Goal: Task Accomplishment & Management: Complete application form

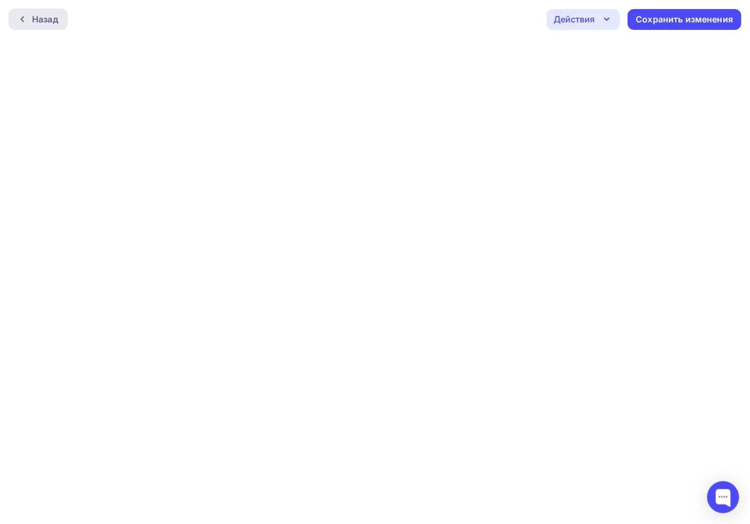
click at [30, 20] on div at bounding box center [25, 19] width 14 height 9
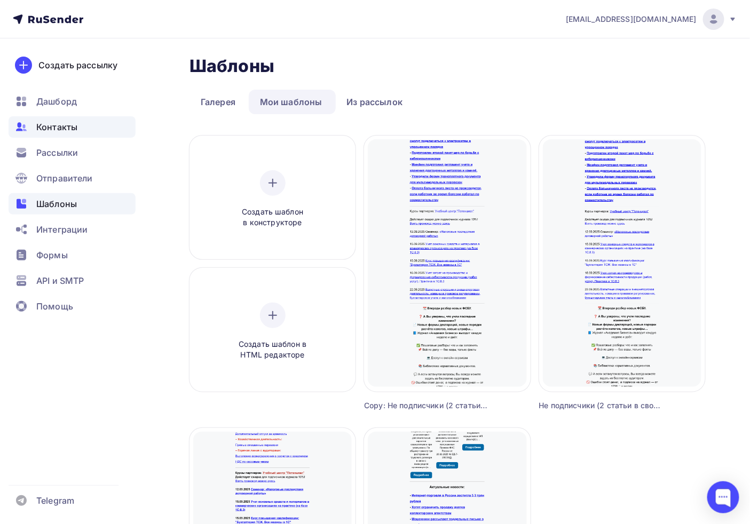
click at [118, 136] on div "Контакты" at bounding box center [72, 126] width 127 height 21
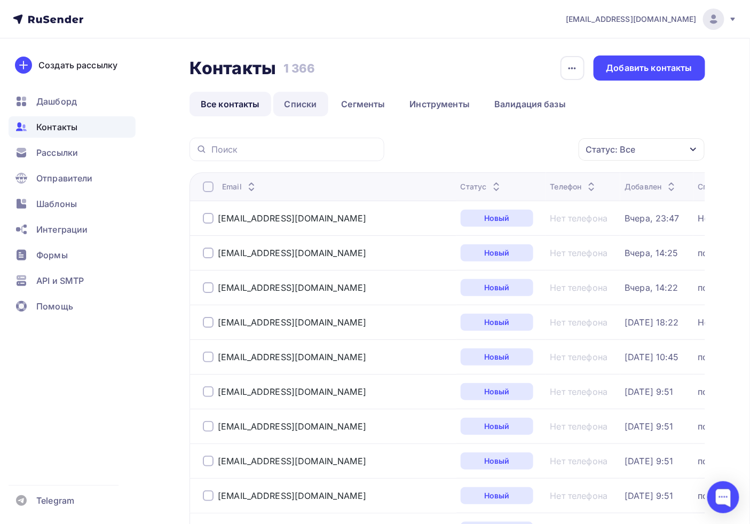
click at [299, 106] on link "Списки" at bounding box center [300, 104] width 55 height 25
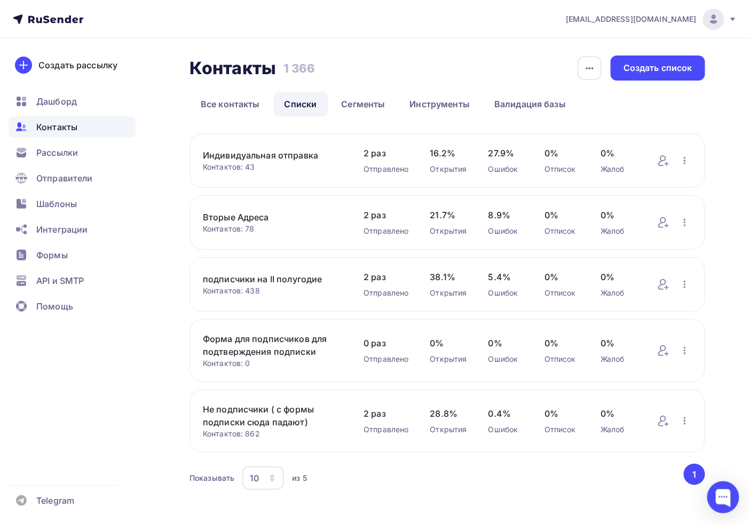
click at [312, 280] on link "подписчики на II полугодие" at bounding box center [272, 279] width 139 height 13
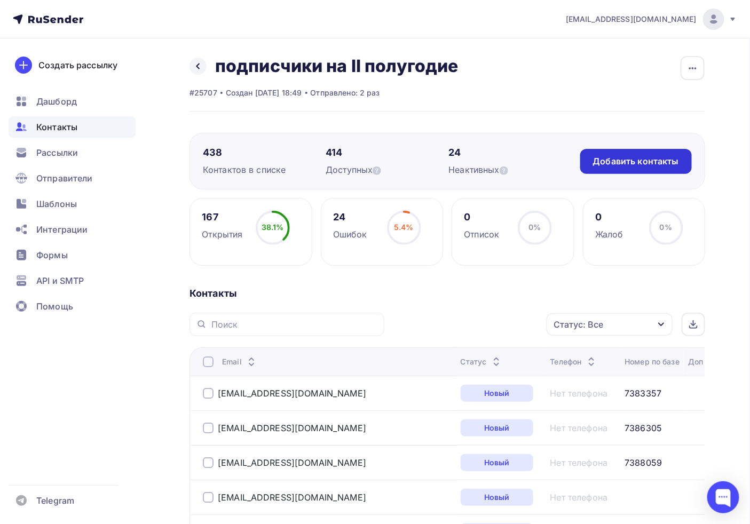
click at [621, 155] on div "Добавить контакты" at bounding box center [636, 161] width 86 height 12
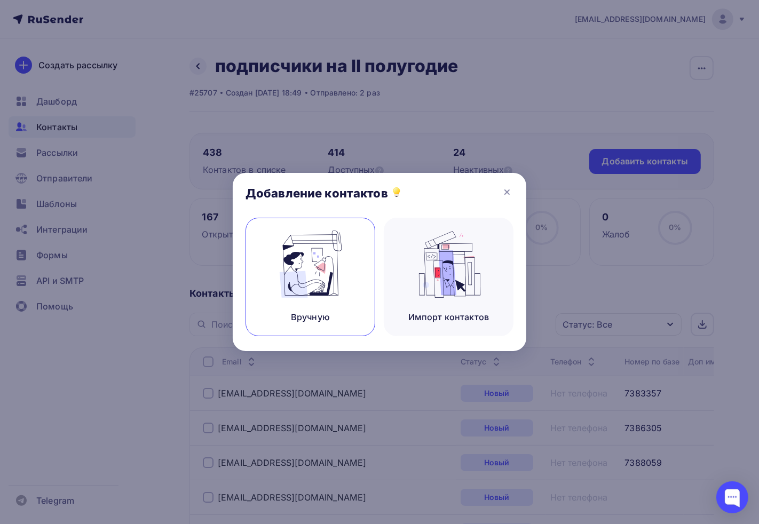
click at [322, 259] on img at bounding box center [311, 264] width 72 height 67
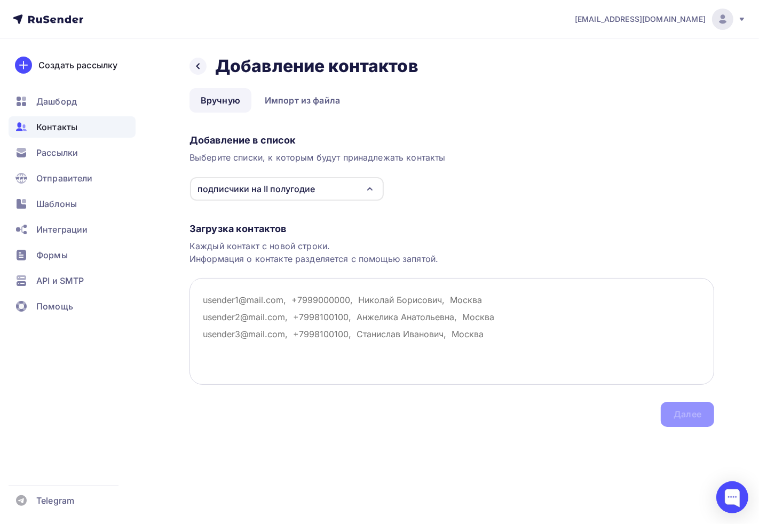
click at [313, 338] on textarea at bounding box center [452, 331] width 525 height 107
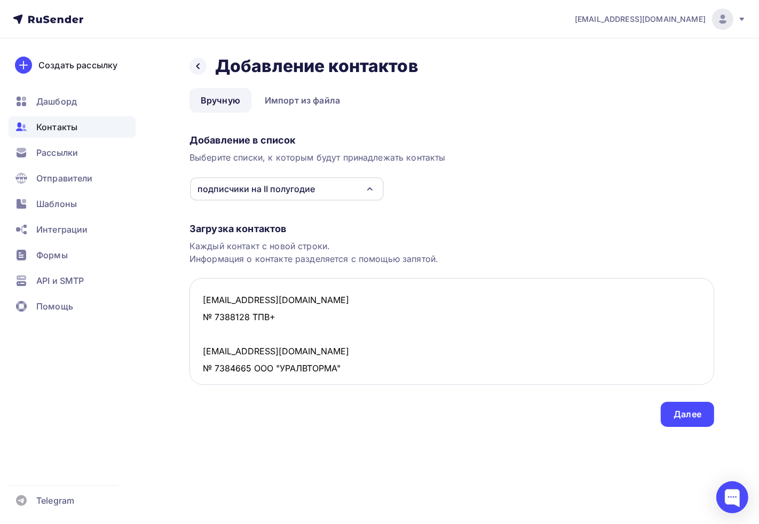
click at [202, 322] on textarea "tpv@oootpv.ru № 7388128 ТПВ+ uralvtorma@yandex.ru № 7384665 ООО "УРАЛВТОРМА" ju…" at bounding box center [452, 331] width 525 height 107
drag, startPoint x: 212, startPoint y: 319, endPoint x: 195, endPoint y: 316, distance: 18.0
click at [195, 316] on textarea "tpv@oootpv.ru № 7388128 ТПВ+ uralvtorma@yandex.ru № 7384665 ООО "УРАЛВТОРМА" ju…" at bounding box center [452, 331] width 525 height 107
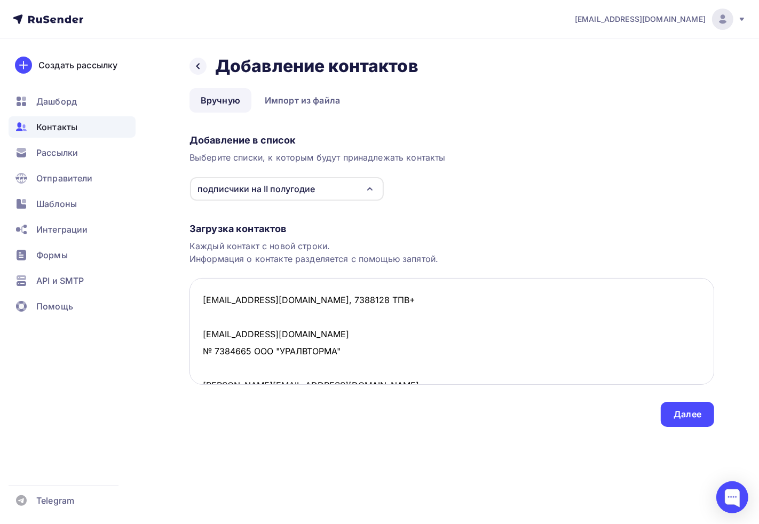
click at [301, 297] on textarea "tpv@oootpv.ru, 7388128 ТПВ+ uralvtorma@yandex.ru № 7384665 ООО "УРАЛВТОРМА" jul…" at bounding box center [452, 331] width 525 height 107
click at [299, 296] on textarea "tpv@oootpv.ru, 7388128 ТПВ+ uralvtorma@yandex.ru № 7384665 ООО "УРАЛВТОРМА" jul…" at bounding box center [452, 331] width 525 height 107
click at [302, 297] on textarea "tpv@oootpv.ru, 7388128 ТПВ+ uralvtorma@yandex.ru № 7384665 ООО "УРАЛВТОРМА" jul…" at bounding box center [452, 331] width 525 height 107
click at [203, 351] on textarea "tpv@oootpv.ru, 7388128, ТПВ+ uralvtorma@yandex.ru № 7384665 ООО "УРАЛВТОРМА" ju…" at bounding box center [452, 331] width 525 height 107
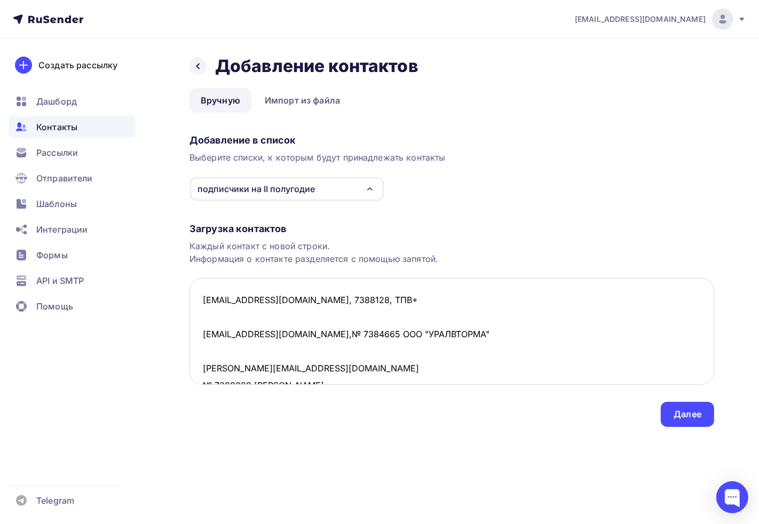
click at [327, 334] on textarea "tpv@oootpv.ru, 7388128, ТПВ+ uralvtorma@yandex.ru,№ 7384665 ООО "УРАЛВТОРМА" ju…" at bounding box center [452, 331] width 525 height 107
click at [335, 333] on textarea "tpv@oootpv.ru, 7388128, ТПВ+ uralvtorma@yandex.ru,№ 7384665 ООО "УРАЛВТОРМА" ju…" at bounding box center [452, 331] width 525 height 107
click at [303, 335] on textarea "tpv@oootpv.ru, 7388128, ТПВ+ uralvtorma@yandex.ru,№ 7384665 ООО "УРАЛВТОРМА" ju…" at bounding box center [452, 331] width 525 height 107
click at [217, 322] on textarea "tpv@oootpv.ru, 7388128, ТПВ+ uralvtorma@yandex.ru, 7384665 ООО "УРАЛВТОРМА" jul…" at bounding box center [452, 331] width 525 height 107
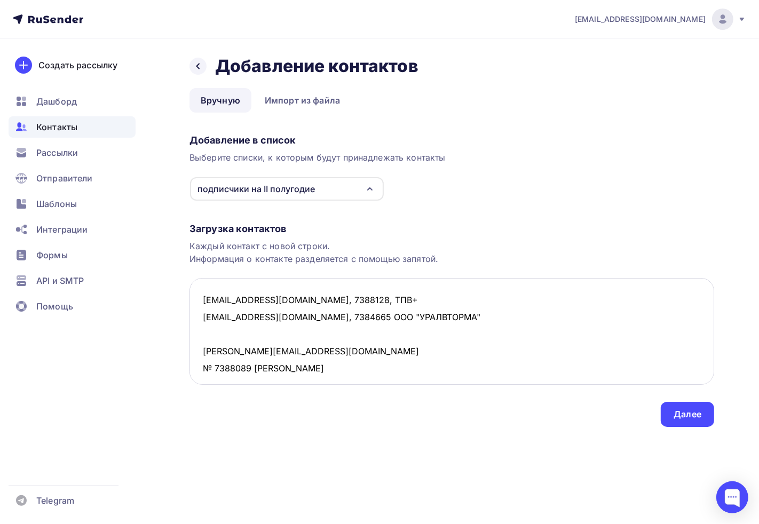
click at [335, 317] on textarea "tpv@oootpv.ru, 7388128, ТПВ+ uralvtorma@yandex.ru, 7384665 ООО "УРАЛВТОРМА" jul…" at bounding box center [452, 331] width 525 height 107
click at [206, 350] on textarea "tpv@oootpv.ru, 7388128, ТПВ+ uralvtorma@yandex.ru, 7384665, ООО "УРАЛВТОРМА" ju…" at bounding box center [452, 331] width 525 height 107
click at [203, 357] on textarea "tpv@oootpv.ru, 7388128, ТПВ+ uralvtorma@yandex.ru, 7384665, ООО "УРАЛВТОРМА" ju…" at bounding box center [452, 331] width 525 height 107
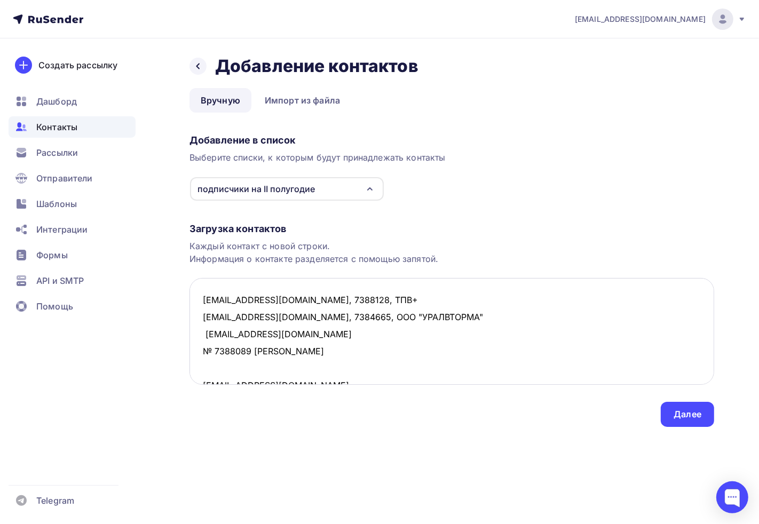
click at [209, 357] on textarea "tpv@oootpv.ru, 7388128, ТПВ+ uralvtorma@yandex.ru, 7384665, ООО "УРАЛВТОРМА" ju…" at bounding box center [452, 331] width 525 height 107
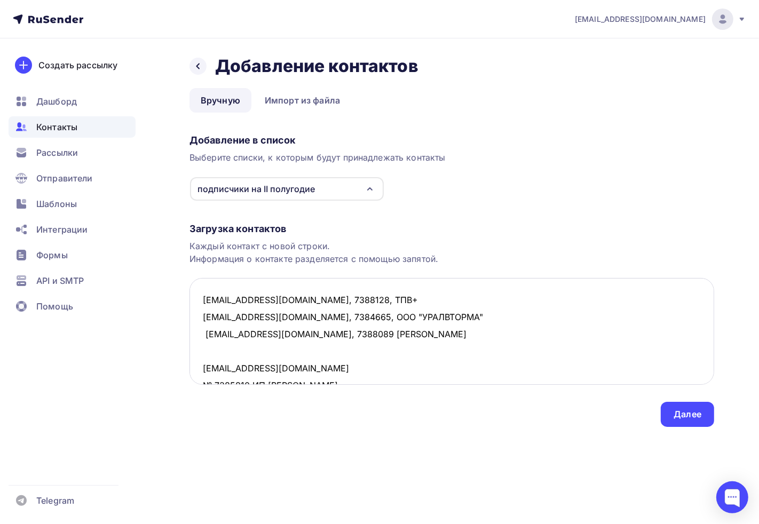
click at [318, 334] on textarea "tpv@oootpv.ru, 7388128, ТПВ+ uralvtorma@yandex.ru, 7384665, ООО "УРАЛВТОРМА" ju…" at bounding box center [452, 331] width 525 height 107
click at [322, 335] on textarea "tpv@oootpv.ru, 7388128, ТПВ+ uralvtorma@yandex.ru, 7384665, ООО "УРАЛВТОРМА" ju…" at bounding box center [452, 331] width 525 height 107
click at [204, 366] on textarea "tpv@oootpv.ru, 7388128, ТПВ+ uralvtorma@yandex.ru, 7384665, ООО "УРАЛВТОРМА" ju…" at bounding box center [452, 331] width 525 height 107
click at [198, 372] on textarea "tpv@oootpv.ru, 7388128, ТПВ+ uralvtorma@yandex.ru, 7384665, ООО "УРАЛВТОРМА" ju…" at bounding box center [452, 331] width 525 height 107
click at [219, 372] on textarea "tpv@oootpv.ru, 7388128, ТПВ+ uralvtorma@yandex.ru, 7384665, ООО "УРАЛВТОРМА" ju…" at bounding box center [452, 331] width 525 height 107
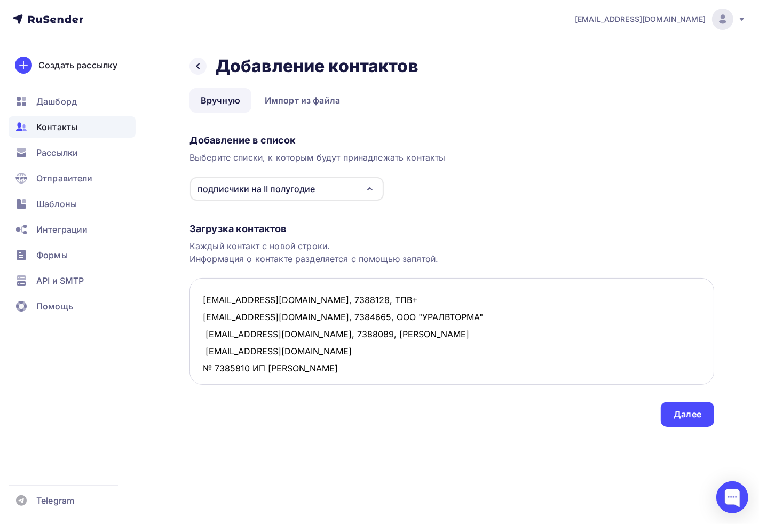
click at [215, 369] on textarea "tpv@oootpv.ru, 7388128, ТПВ+ uralvtorma@yandex.ru, 7384665, ООО "УРАЛВТОРМА" ju…" at bounding box center [452, 331] width 525 height 107
click at [353, 348] on textarea "tpv@oootpv.ru, 7388128, ТПВ+ uralvtorma@yandex.ru, 7384665, ООО "УРАЛВТОРМА" ju…" at bounding box center [452, 331] width 525 height 107
click at [348, 351] on textarea "tpv@oootpv.ru, 7388128, ТПВ+ uralvtorma@yandex.ru, 7384665, ООО "УРАЛВТОРМА" ju…" at bounding box center [452, 331] width 525 height 107
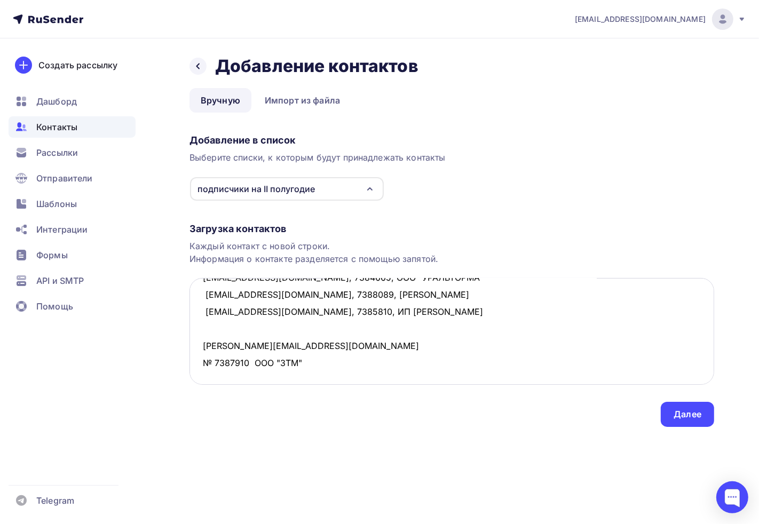
click at [203, 344] on textarea "tpv@oootpv.ru, 7388128, ТПВ+ uralvtorma@yandex.ru, 7384665, ООО "УРАЛВТОРМА" ju…" at bounding box center [452, 331] width 525 height 107
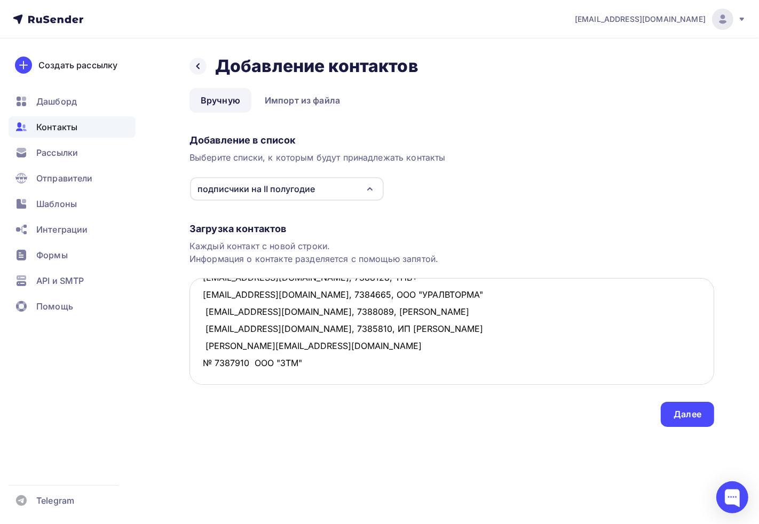
scroll to position [22, 0]
click at [210, 368] on textarea "tpv@oootpv.ru, 7388128, ТПВ+ uralvtorma@yandex.ru, 7384665, ООО "УРАЛВТОРМА" ju…" at bounding box center [452, 331] width 525 height 107
click at [226, 364] on textarea "tpv@oootpv.ru, 7388128, ТПВ+ uralvtorma@yandex.ru, 7384665, ООО "УРАЛВТОРМА" ju…" at bounding box center [452, 331] width 525 height 107
click at [216, 361] on textarea "tpv@oootpv.ru, 7388128, ТПВ+ uralvtorma@yandex.ru, 7384665, ООО "УРАЛВТОРМА" ju…" at bounding box center [452, 331] width 525 height 107
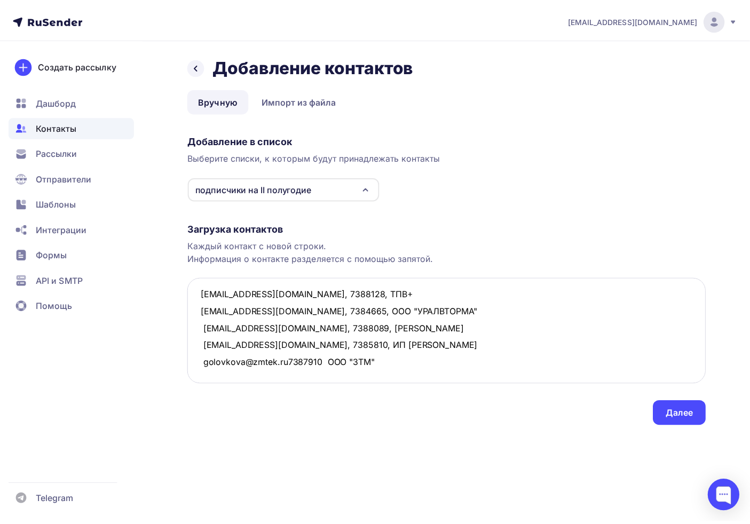
scroll to position [5, 0]
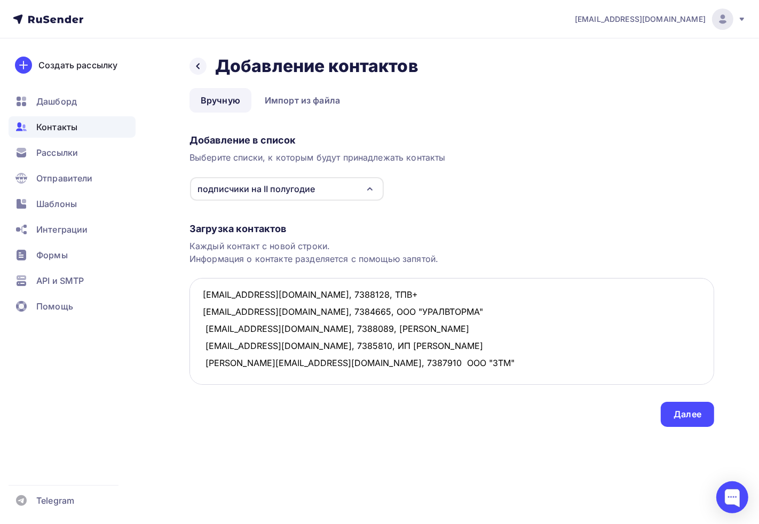
click at [328, 359] on textarea "tpv@oootpv.ru, 7388128, ТПВ+ uralvtorma@yandex.ru, 7384665, ООО "УРАЛВТОРМА" ju…" at bounding box center [452, 331] width 525 height 107
click at [338, 360] on textarea "tpv@oootpv.ru, 7388128, ТПВ+ uralvtorma@yandex.ru, 7384665, ООО "УРАЛВТОРМА" ju…" at bounding box center [452, 331] width 525 height 107
click at [476, 357] on textarea "tpv@oootpv.ru, 7388128, ТПВ+ uralvtorma@yandex.ru, 7384665, ООО "УРАЛВТОРМА" ju…" at bounding box center [452, 331] width 525 height 107
type textarea "tpv@oootpv.ru, 7388128, ТПВ+ uralvtorma@yandex.ru, 7384665, ООО "УРАЛВТОРМА" ju…"
click at [675, 411] on div "Далее" at bounding box center [688, 414] width 28 height 12
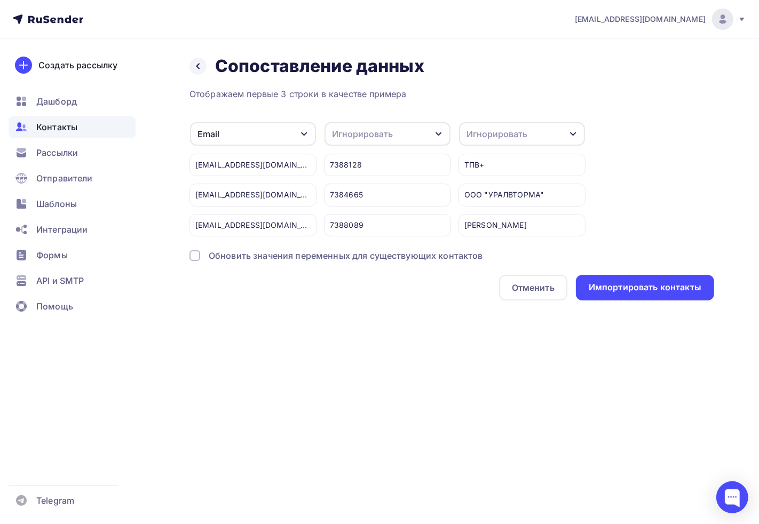
click at [398, 135] on div "Игнорировать" at bounding box center [388, 133] width 126 height 23
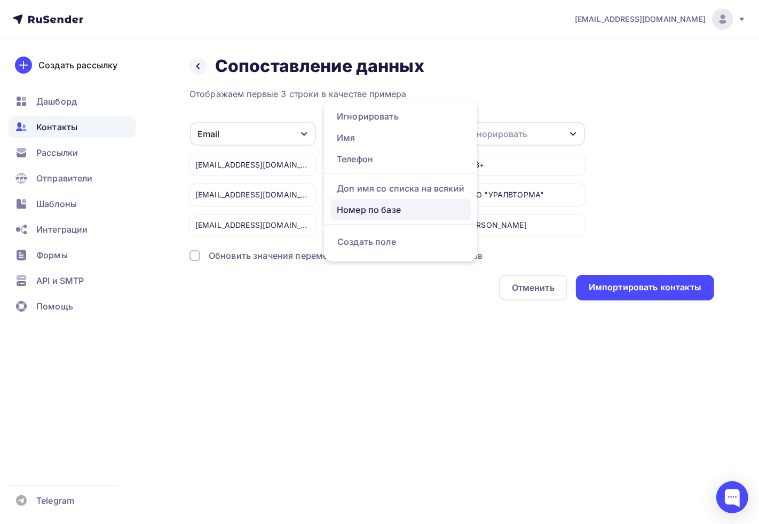
click at [372, 203] on div "Номер по базе" at bounding box center [401, 209] width 128 height 13
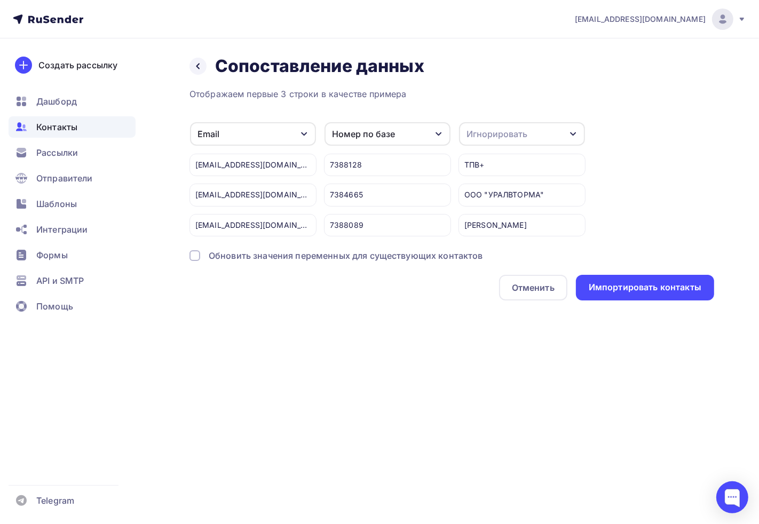
click at [540, 137] on div "Игнорировать" at bounding box center [522, 133] width 126 height 23
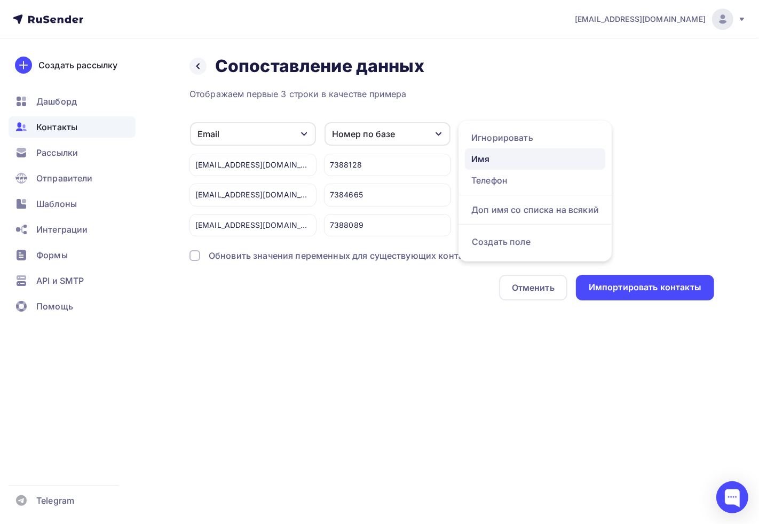
click at [524, 156] on div "Имя" at bounding box center [535, 159] width 128 height 13
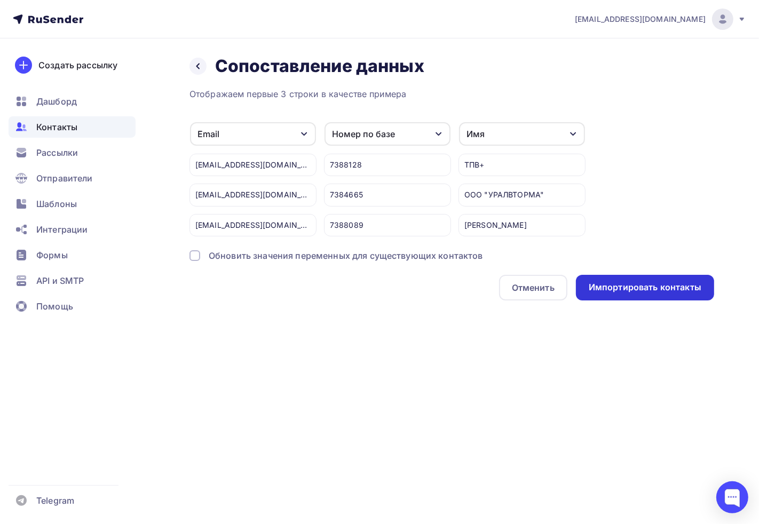
click at [629, 290] on div "Импортировать контакты" at bounding box center [645, 287] width 113 height 12
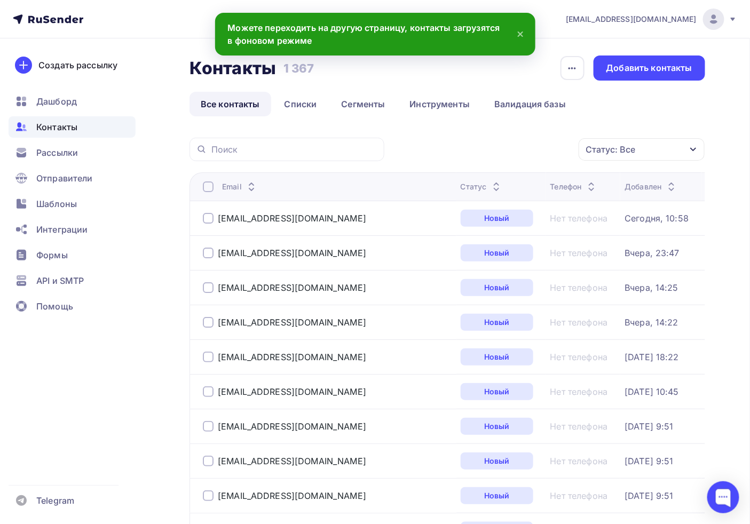
click at [521, 30] on icon at bounding box center [520, 34] width 13 height 13
